Goal: Task Accomplishment & Management: Manage account settings

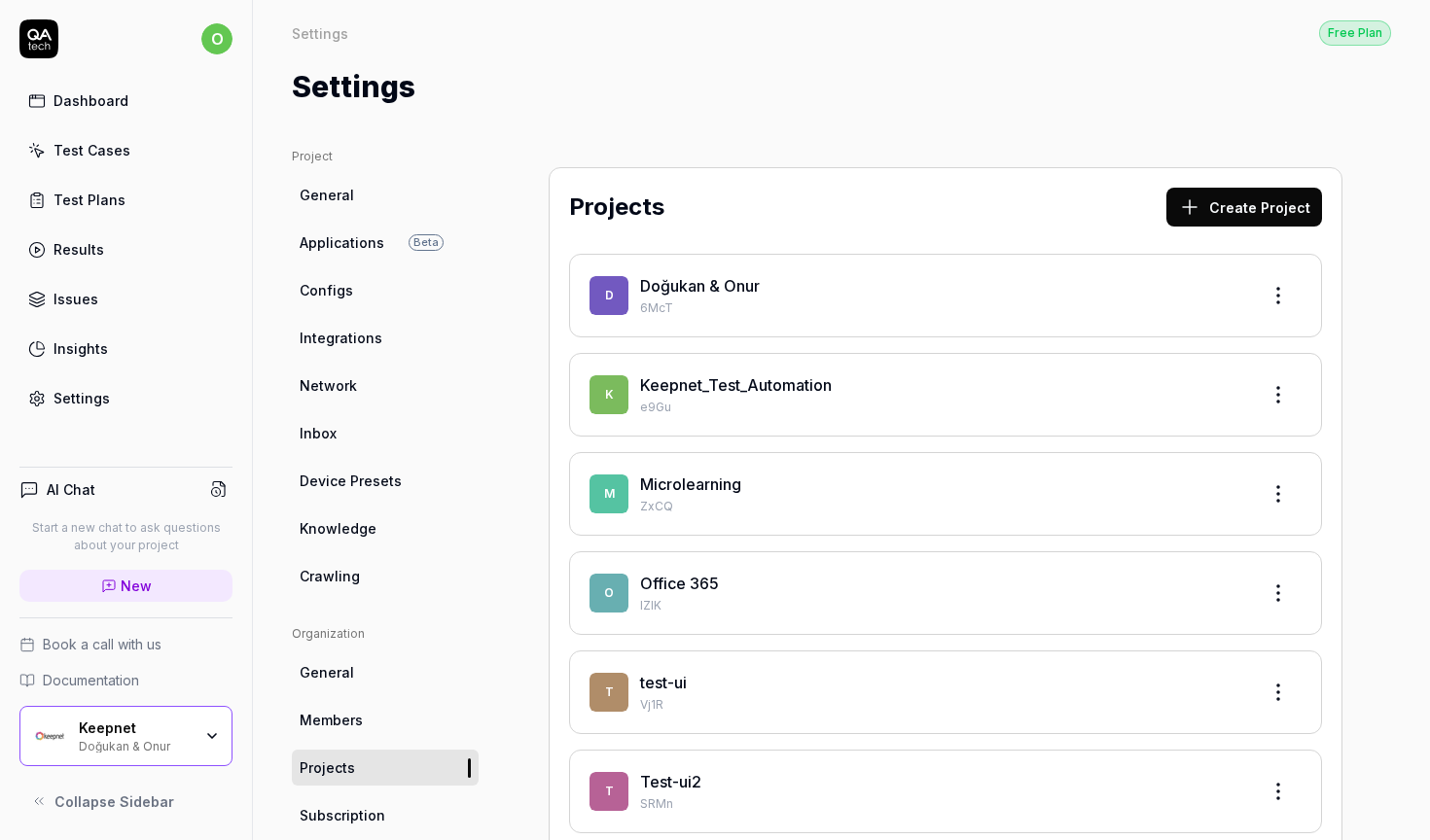
click at [339, 249] on span "Applications" at bounding box center [341, 242] width 85 height 20
drag, startPoint x: 640, startPoint y: 402, endPoint x: 716, endPoint y: 402, distance: 76.0
click at [716, 402] on div "K Keepnet_Test_Automation e9Gu" at bounding box center [946, 394] width 713 height 43
drag, startPoint x: 798, startPoint y: 401, endPoint x: 620, endPoint y: 400, distance: 178.0
click at [620, 400] on div "K Keepnet_Test_Automation e9Gu" at bounding box center [946, 394] width 713 height 43
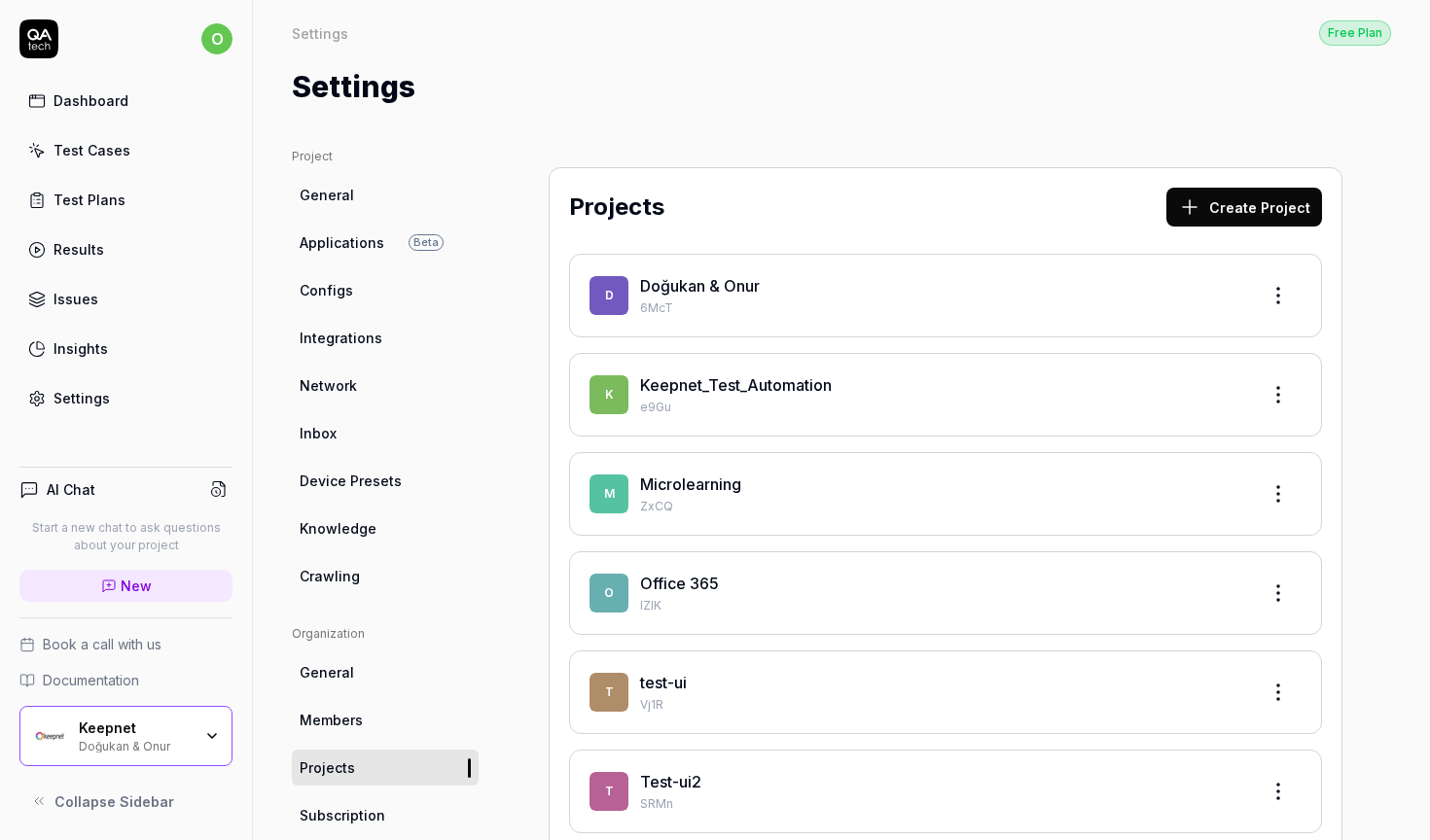
click at [701, 440] on div "D Doğukan & Onur 6McT K Keepnet_Test_Automation e9Gu M Microlearning ZxCQ O Off…" at bounding box center [945, 593] width 753 height 679
